Goal: Use online tool/utility: Use online tool/utility

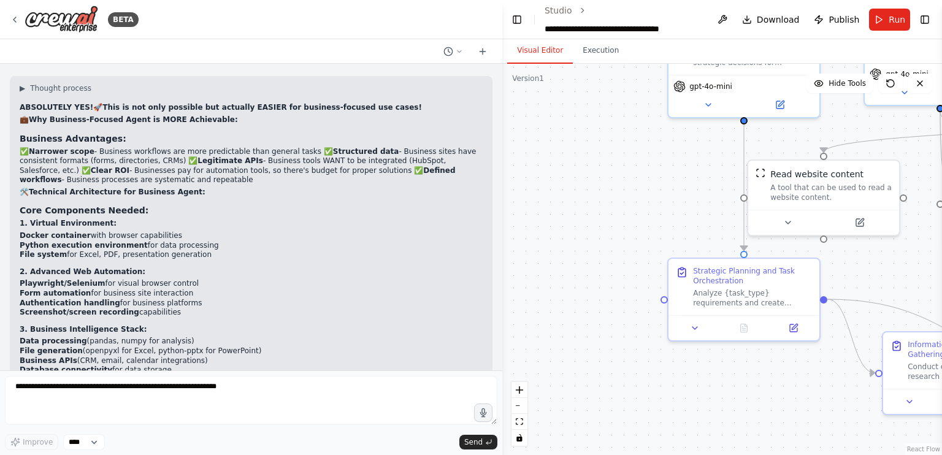
scroll to position [62736, 0]
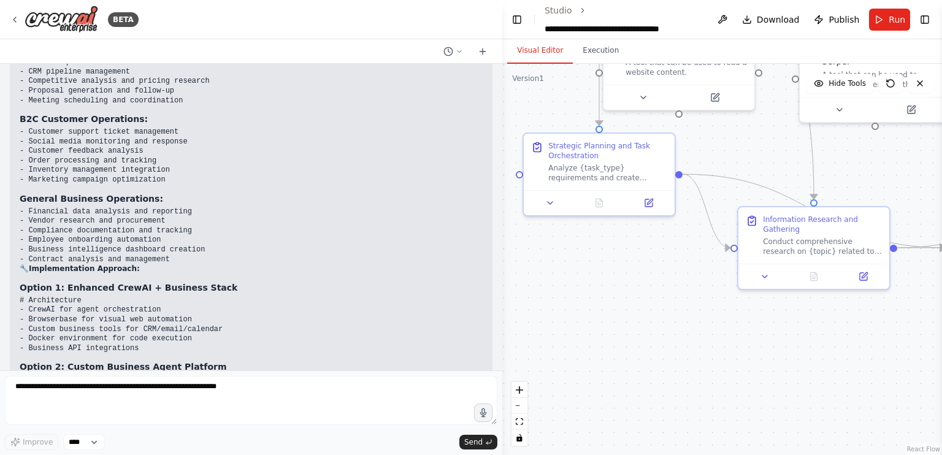
drag, startPoint x: 613, startPoint y: 195, endPoint x: 469, endPoint y: 69, distance: 191.7
click at [469, 69] on div "BETA i wnat to make an ai agent similar to chatgpt that could autnomously execu…" at bounding box center [471, 227] width 942 height 455
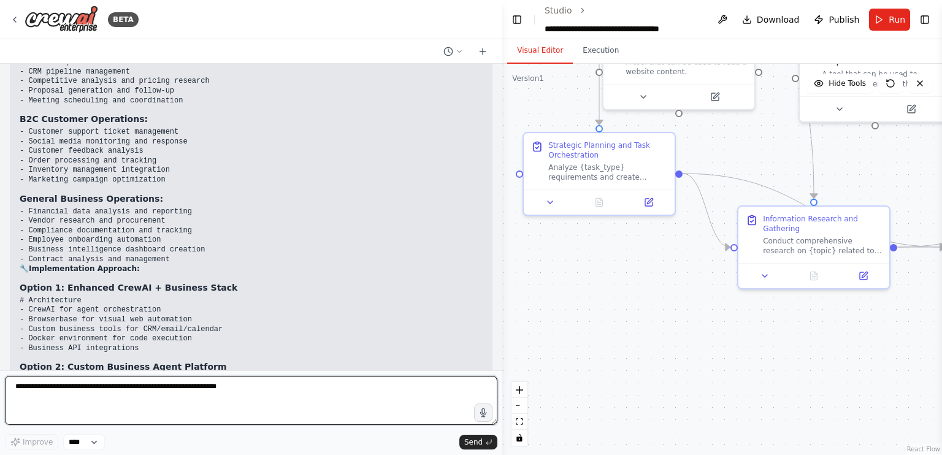
click at [96, 385] on textarea at bounding box center [251, 400] width 493 height 49
type textarea "***"
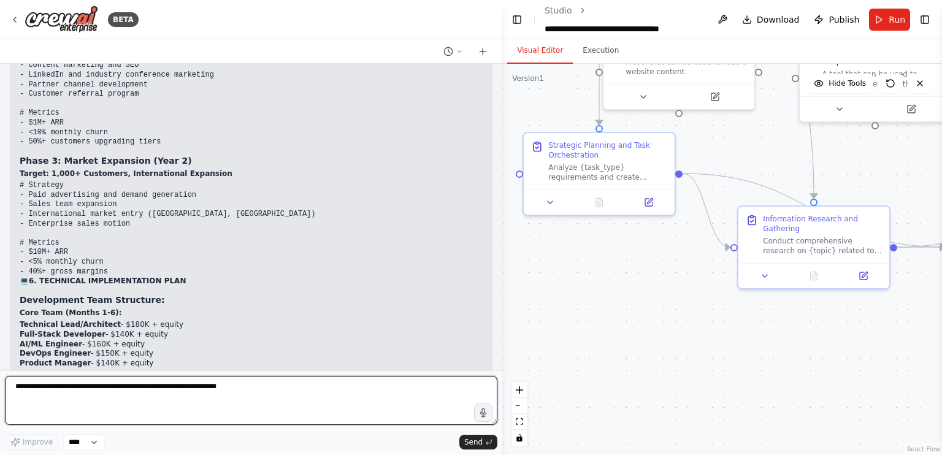
scroll to position [66649, 0]
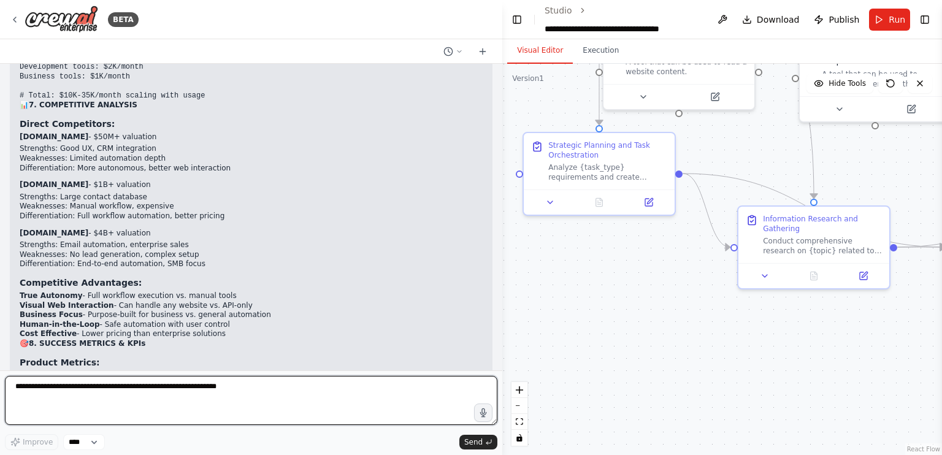
click at [75, 381] on textarea at bounding box center [251, 400] width 493 height 49
type textarea "**********"
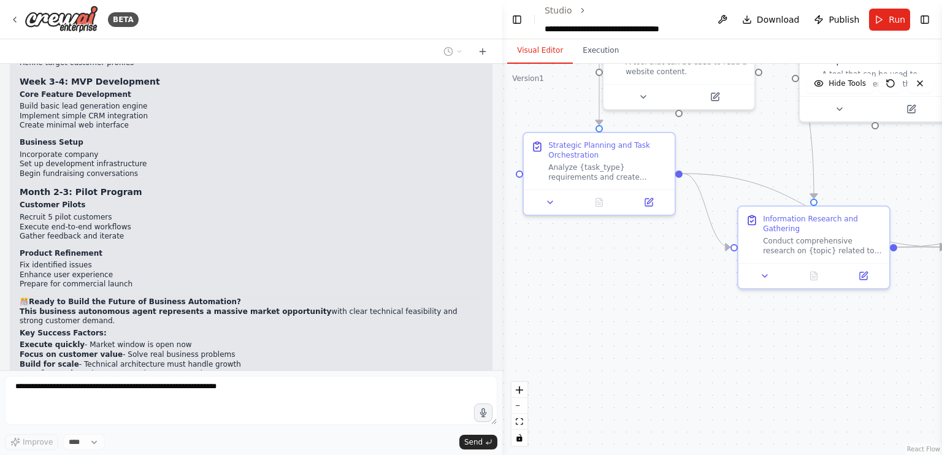
scroll to position [67474, 0]
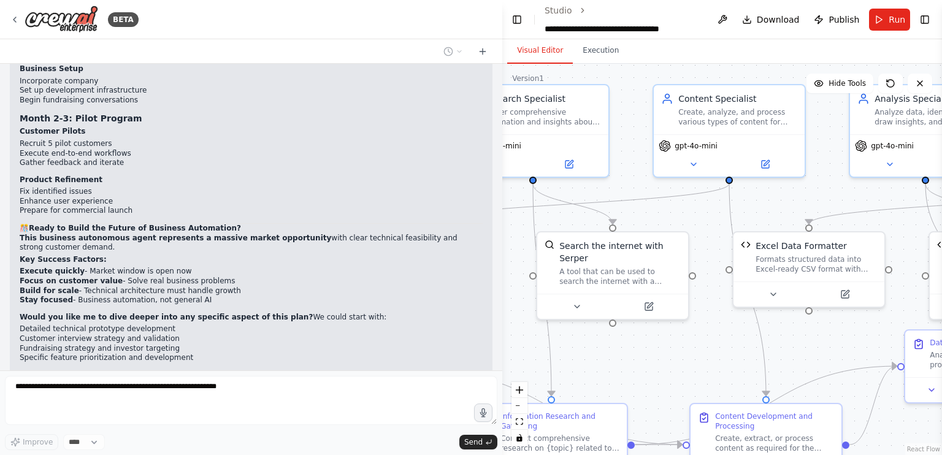
drag, startPoint x: 606, startPoint y: 258, endPoint x: 342, endPoint y: 455, distance: 329.5
click at [342, 454] on div "BETA i wnat to make an ai agent similar to chatgpt that could autnomously execu…" at bounding box center [471, 227] width 942 height 455
